Goal: Obtain resource: Download file/media

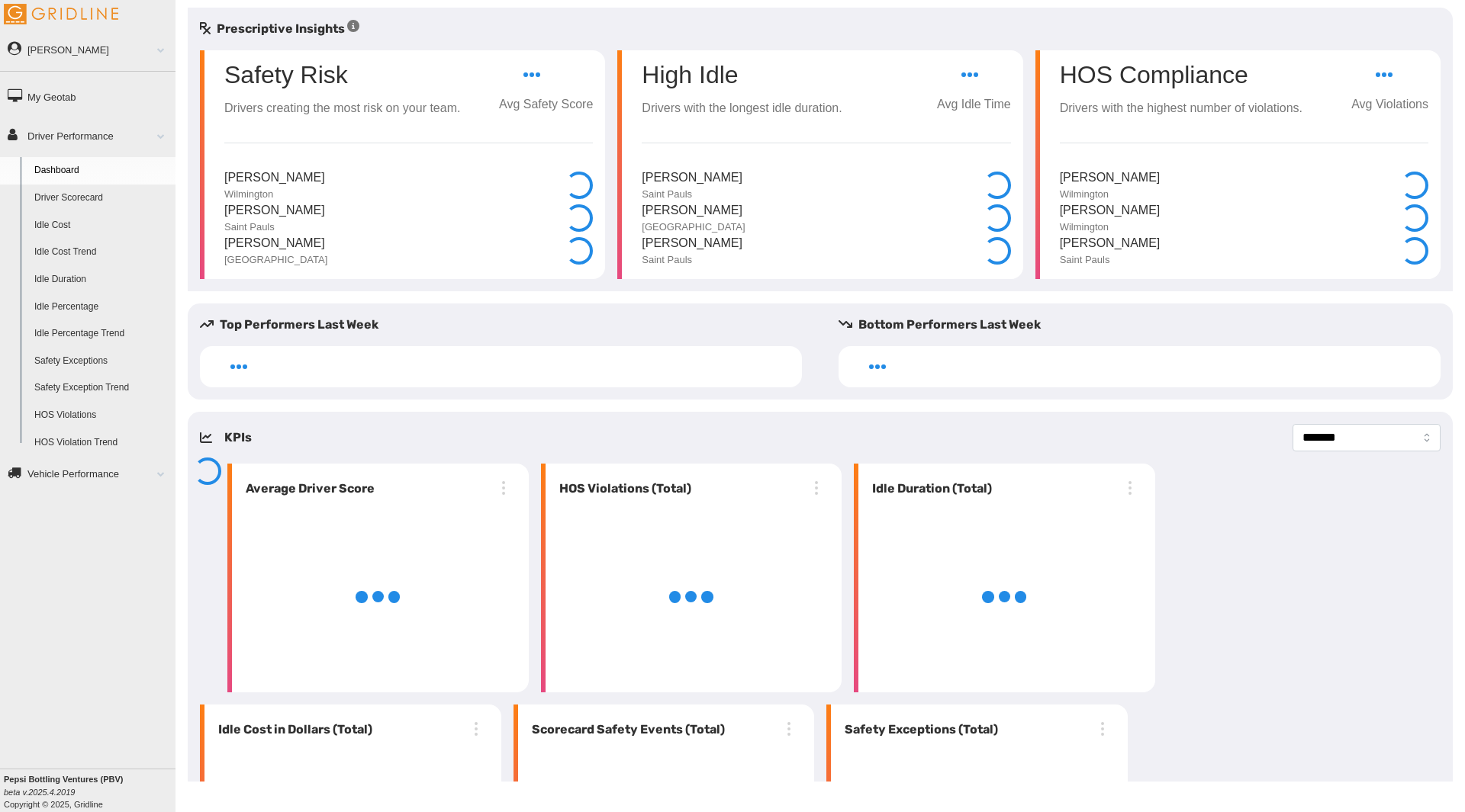
select select "**********"
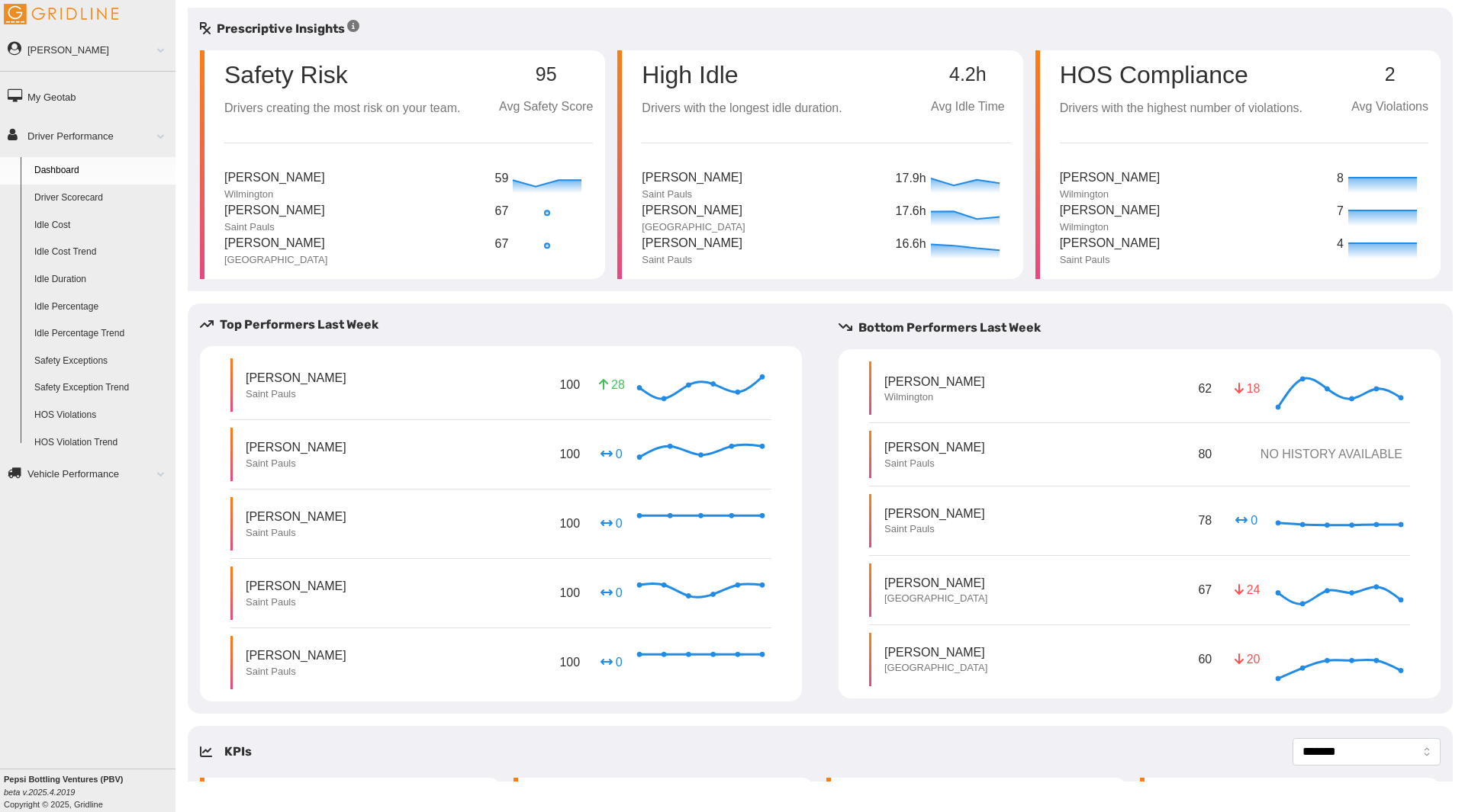
click at [61, 198] on link "Driver Scorecard" at bounding box center [101, 198] width 148 height 28
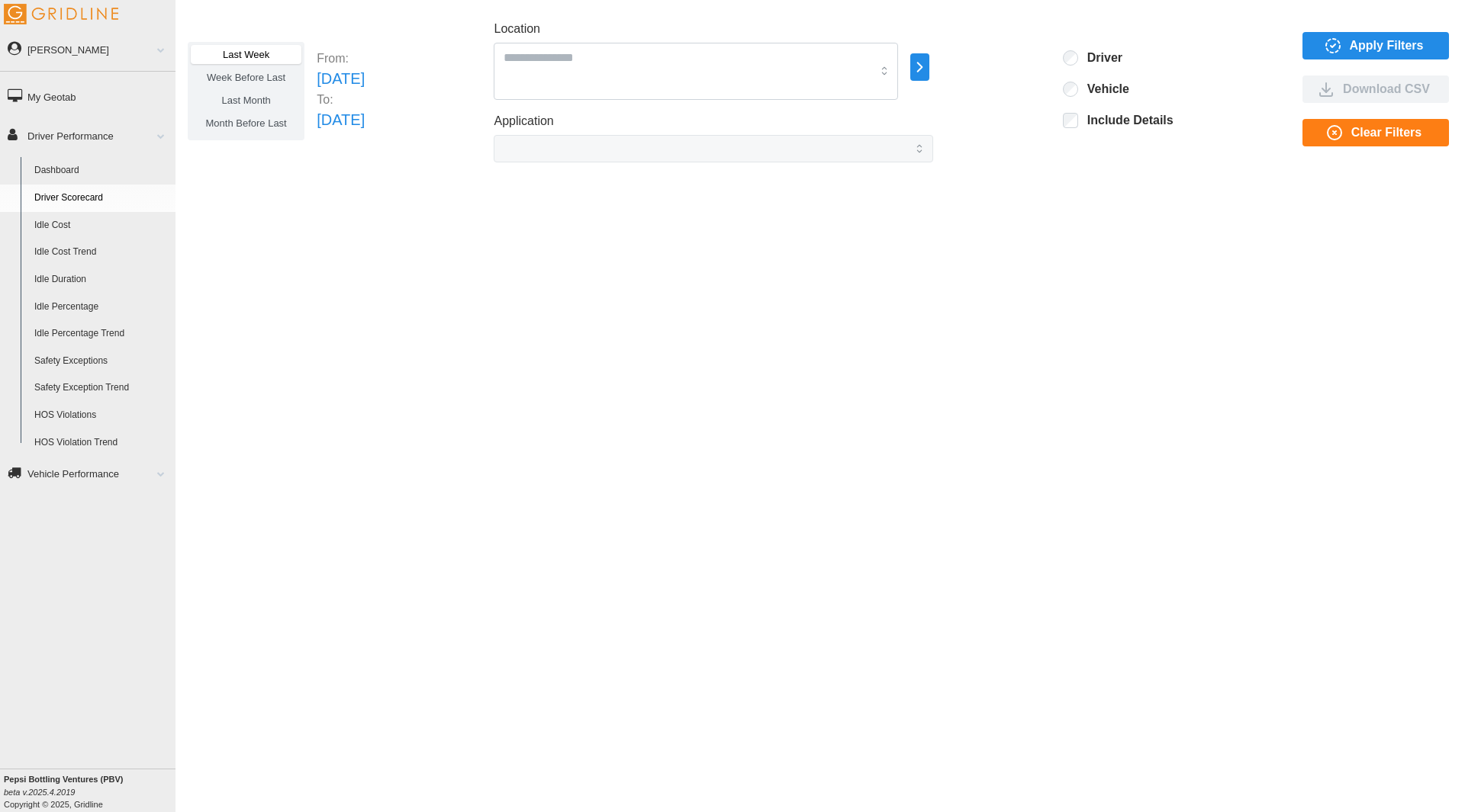
click at [364, 81] on p "[DATE]" at bounding box center [341, 79] width 48 height 24
click at [1365, 51] on span "Apply Filters" at bounding box center [1386, 45] width 74 height 26
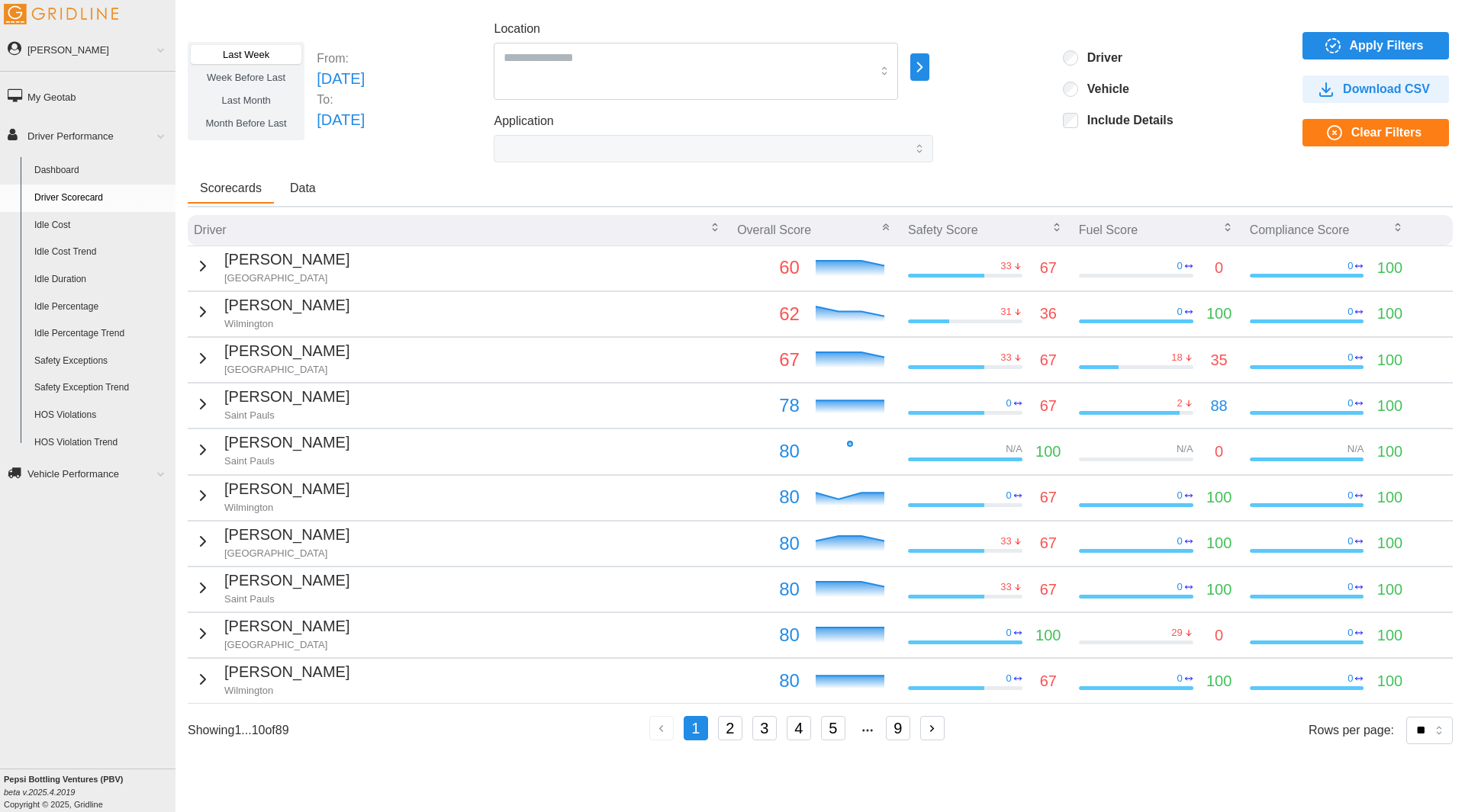
click at [1360, 95] on span "Download CSV" at bounding box center [1387, 89] width 87 height 26
drag, startPoint x: 1128, startPoint y: -67, endPoint x: 1137, endPoint y: -43, distance: 25.6
click at [1137, 0] on html "Joshua Thompson Feedback/Support Privacy Policy Log Out My Geotab Driver Perfor…" at bounding box center [732, 406] width 1465 height 812
